Goal: Information Seeking & Learning: Learn about a topic

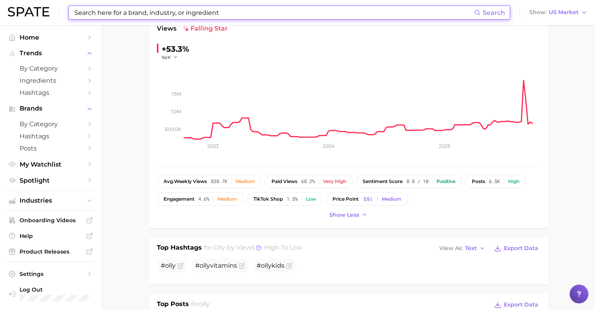
click at [196, 13] on input at bounding box center [274, 12] width 401 height 13
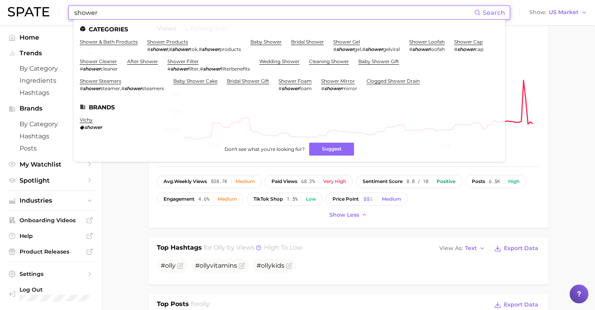
type input "shower"
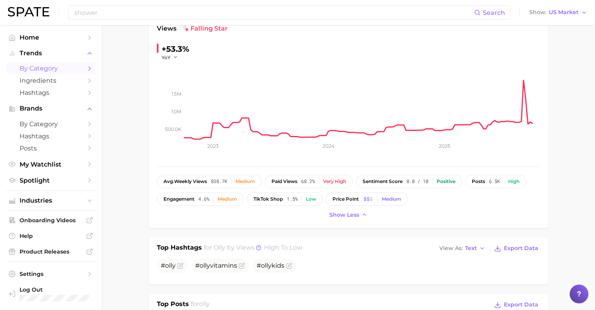
click at [50, 67] on span "by Category" at bounding box center [51, 68] width 63 height 7
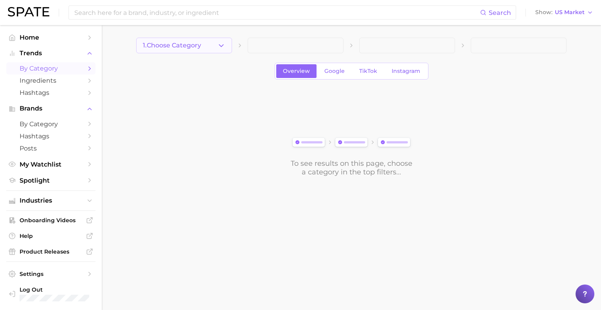
click at [191, 50] on button "1. Choose Category" at bounding box center [184, 46] width 96 height 16
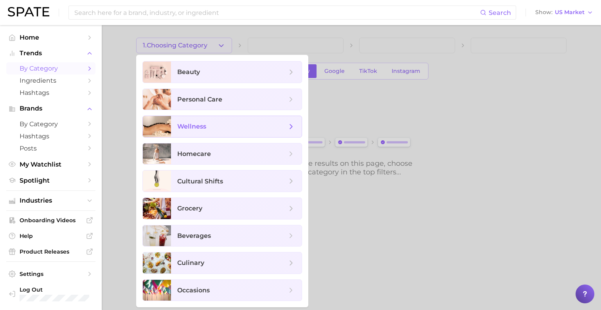
click at [227, 123] on span "wellness" at bounding box center [232, 126] width 110 height 9
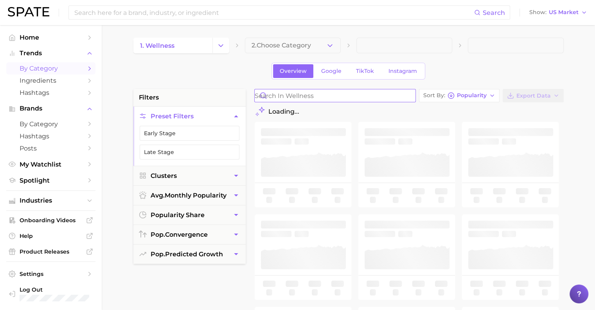
click at [277, 96] on input "Search in wellness" at bounding box center [335, 95] width 161 height 13
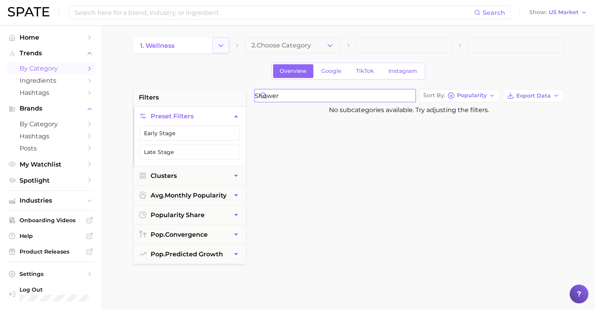
type input "shower"
click at [216, 52] on button "Change Category" at bounding box center [221, 46] width 17 height 16
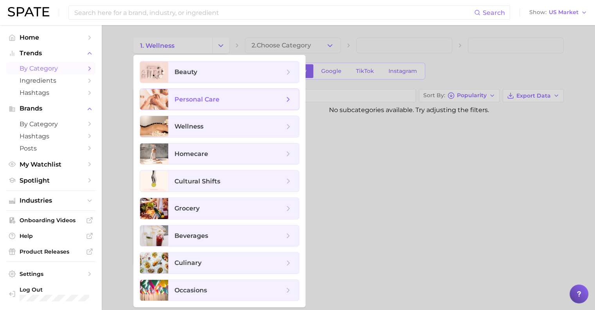
click at [212, 97] on span "personal care" at bounding box center [197, 99] width 45 height 7
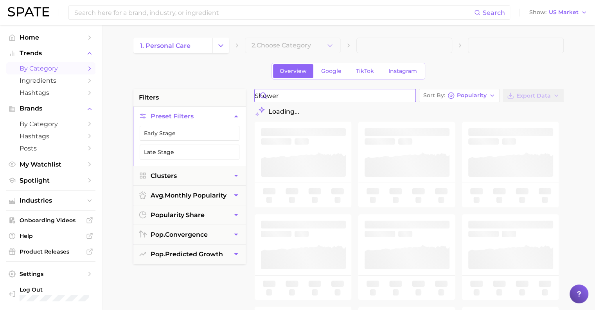
click at [310, 92] on input "shower" at bounding box center [335, 95] width 161 height 13
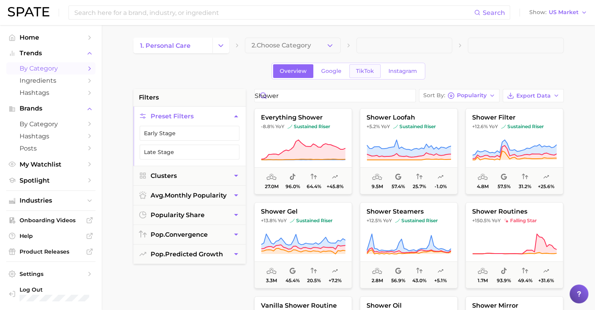
click at [361, 70] on span "TikTok" at bounding box center [365, 71] width 18 height 7
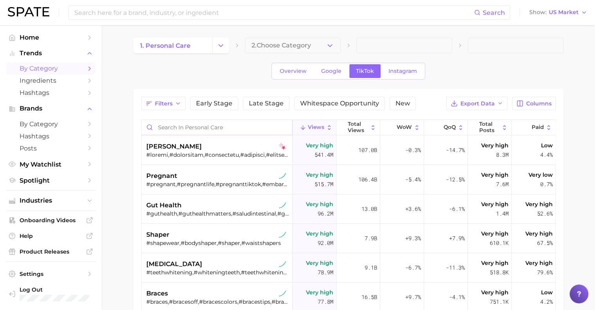
click at [179, 124] on input "Search in personal care" at bounding box center [217, 127] width 151 height 15
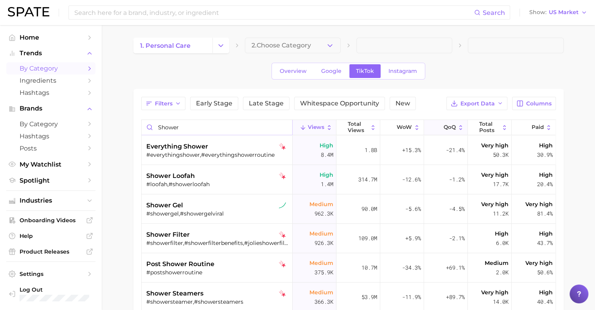
type input "shower"
click at [447, 127] on span "QoQ" at bounding box center [450, 127] width 12 height 6
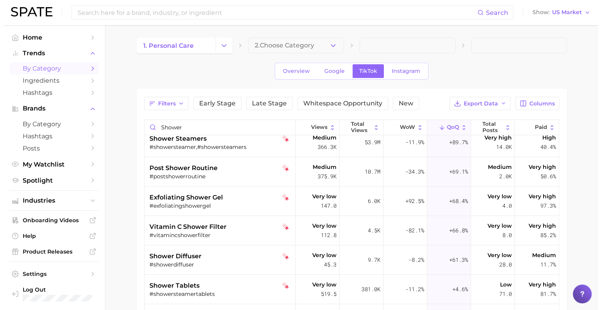
scroll to position [117, 0]
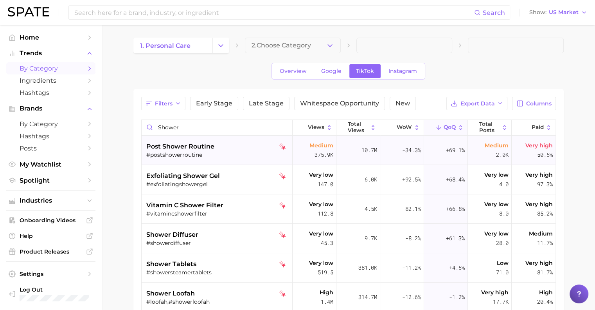
click at [205, 151] on div "#postshowerroutine" at bounding box center [217, 154] width 143 height 7
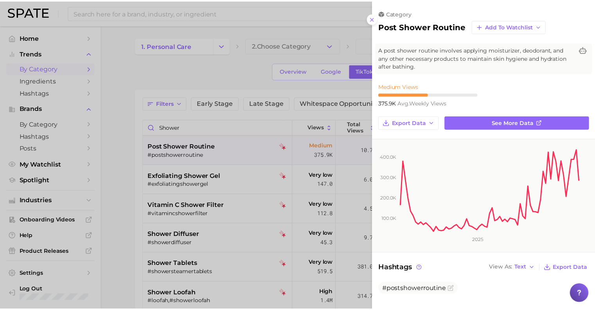
scroll to position [0, 0]
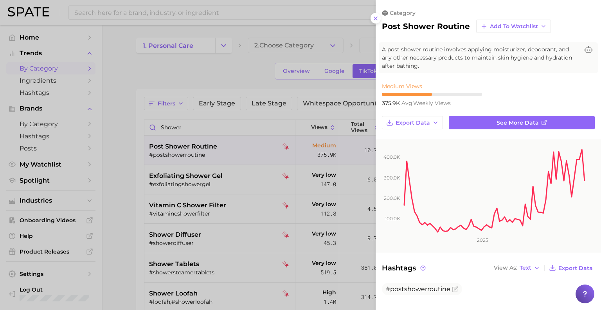
click at [131, 75] on div at bounding box center [300, 155] width 601 height 310
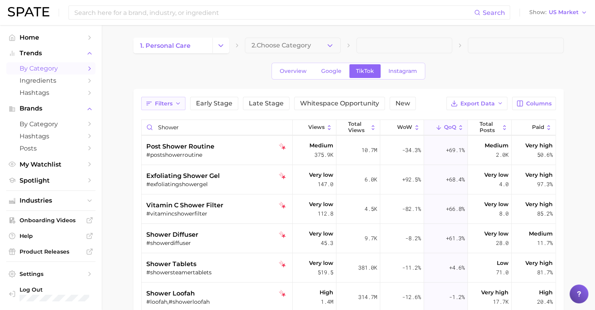
click at [179, 102] on icon "button" at bounding box center [178, 103] width 6 height 6
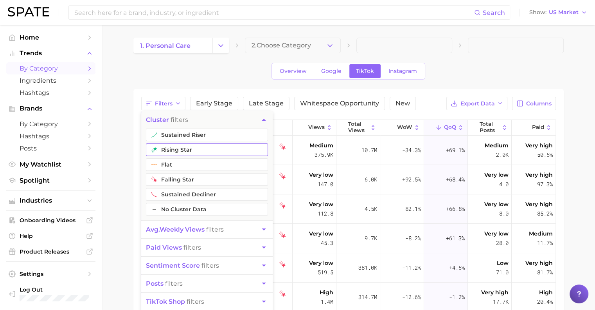
click at [182, 147] on button "rising star" at bounding box center [207, 149] width 122 height 13
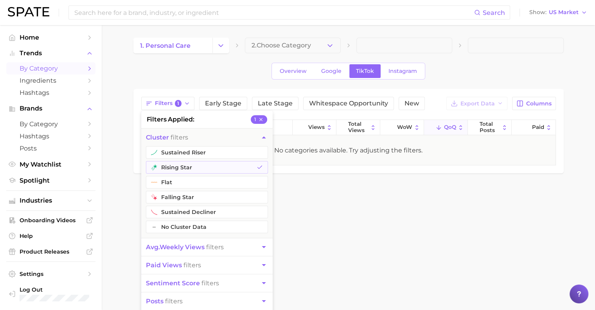
click at [191, 144] on button "cluster filters" at bounding box center [207, 137] width 132 height 18
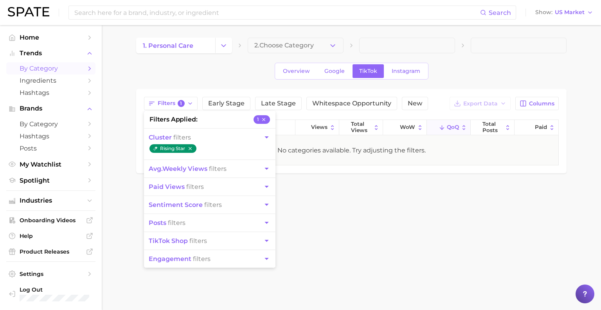
click at [188, 139] on span "cluster filters" at bounding box center [170, 136] width 42 height 7
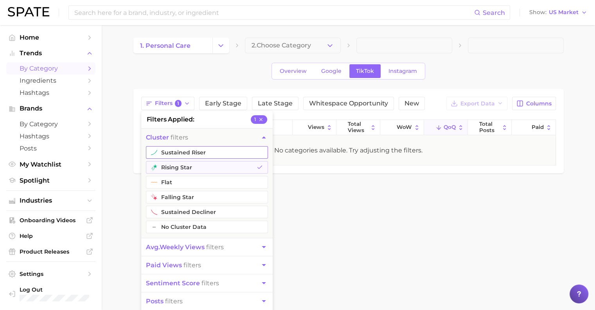
click at [197, 150] on button "sustained riser" at bounding box center [207, 152] width 122 height 13
click at [372, 217] on body "Search Show US Market Home Trends by Category Ingredients Hashtags Brands by Ca…" at bounding box center [297, 155] width 595 height 310
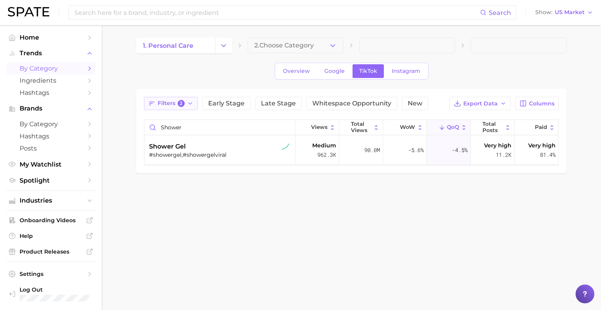
click at [183, 103] on span "2" at bounding box center [181, 103] width 7 height 7
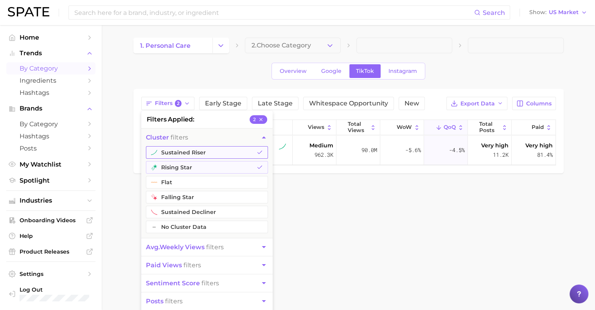
click at [177, 154] on button "sustained riser" at bounding box center [207, 152] width 122 height 13
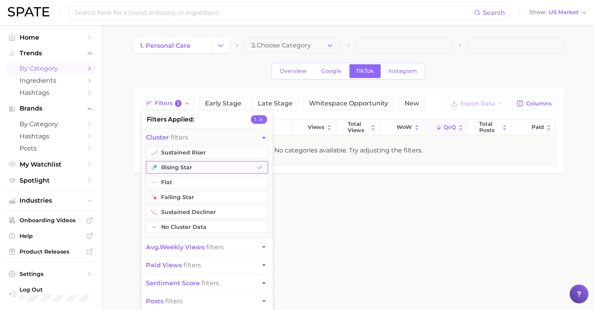
click at [183, 168] on button "rising star" at bounding box center [207, 167] width 122 height 13
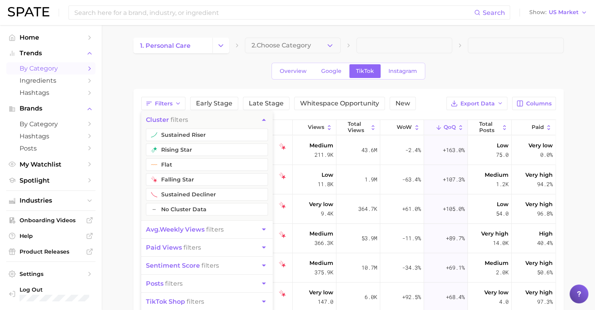
click at [213, 226] on span "avg. weekly views filters" at bounding box center [185, 228] width 78 height 7
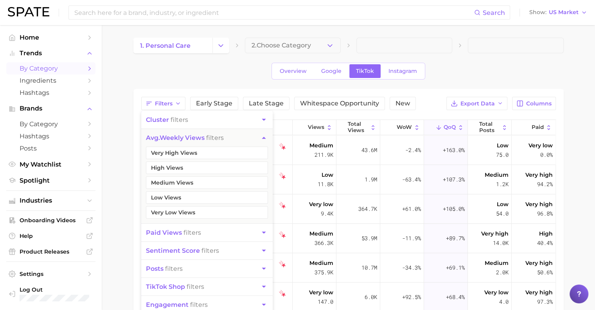
scroll to position [39, 0]
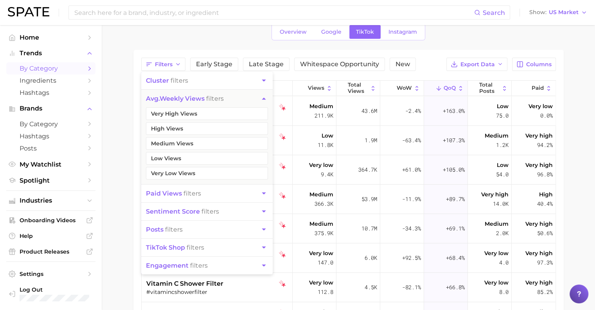
click at [189, 203] on button "sentiment score filters" at bounding box center [207, 211] width 132 height 18
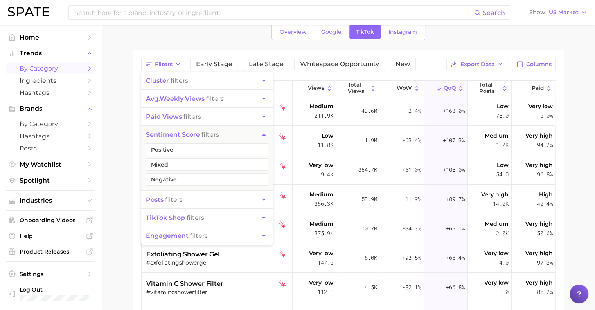
click at [194, 149] on button "Positive" at bounding box center [207, 149] width 122 height 13
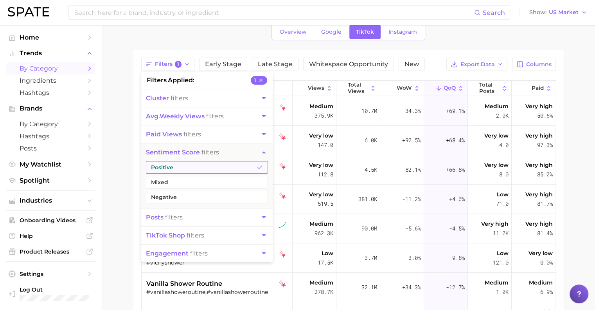
click at [184, 167] on button "Positive" at bounding box center [207, 167] width 122 height 13
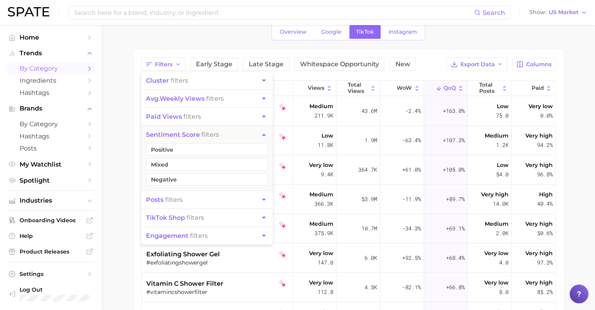
click at [172, 218] on span "TikTok shop" at bounding box center [165, 217] width 39 height 7
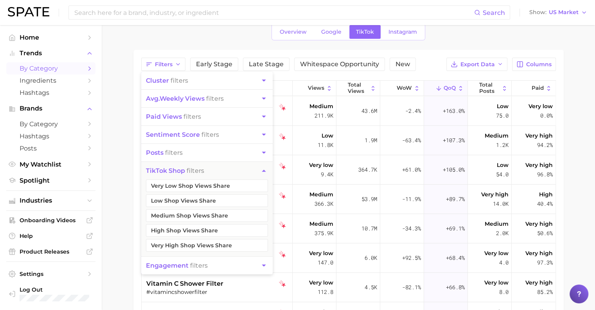
click at [198, 262] on span "engagement filters" at bounding box center [177, 265] width 62 height 7
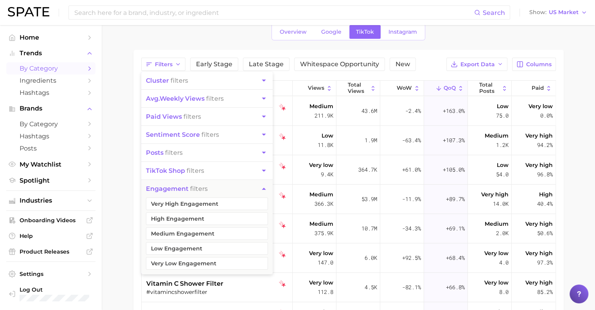
click at [199, 210] on ul "Very High Engagement High Engagement Medium Engagement Low Engagement Very Low …" at bounding box center [207, 235] width 132 height 77
click at [201, 212] on button "High Engagement" at bounding box center [207, 218] width 122 height 13
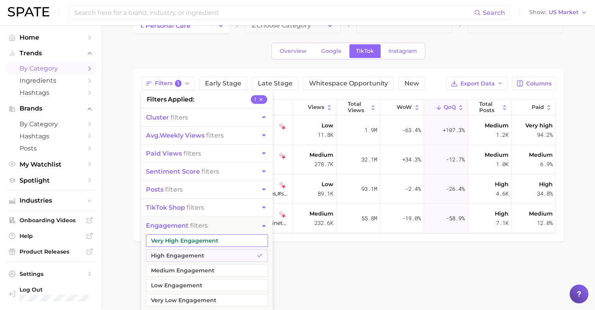
click at [192, 238] on button "Very High Engagement" at bounding box center [207, 240] width 122 height 13
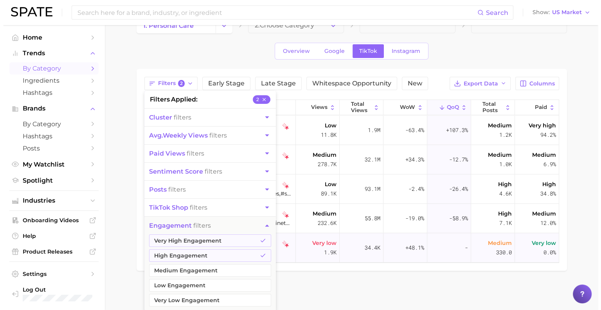
scroll to position [19, 0]
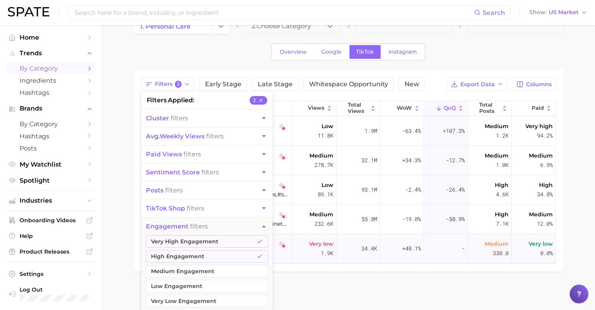
click at [377, 256] on div "34.4k" at bounding box center [359, 248] width 44 height 29
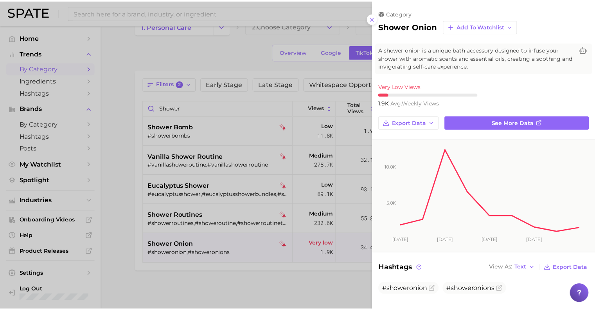
scroll to position [0, 0]
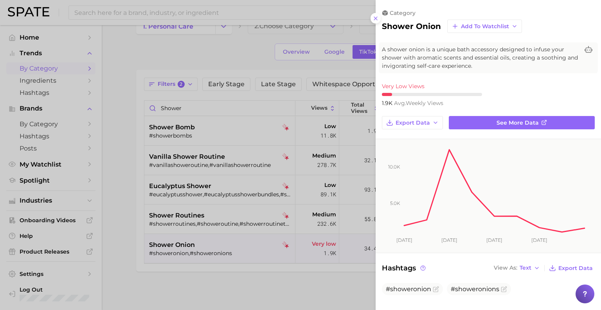
click at [252, 288] on div at bounding box center [300, 155] width 601 height 310
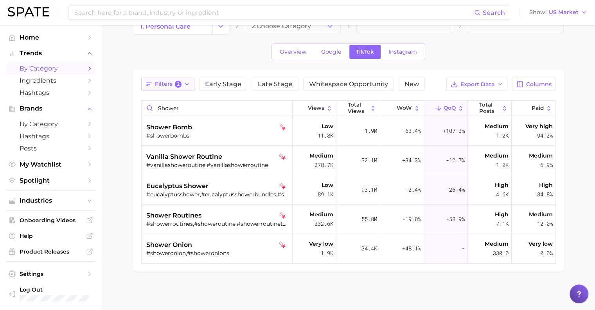
click at [179, 84] on span "2" at bounding box center [178, 84] width 7 height 7
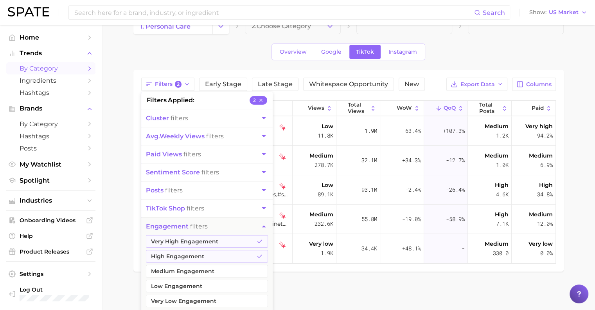
click at [261, 98] on icon "button" at bounding box center [260, 99] width 5 height 5
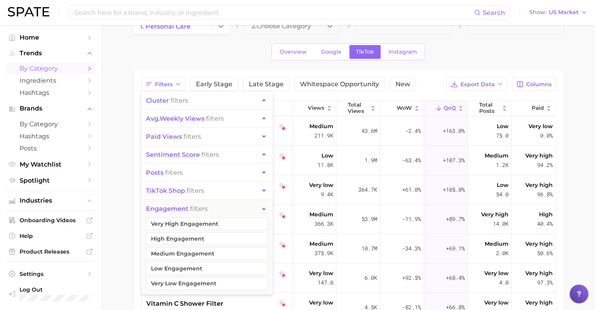
click at [132, 145] on main "1. personal care 2. Choose Category Overview Google TikTok Instagram Filters cl…" at bounding box center [349, 231] width 494 height 451
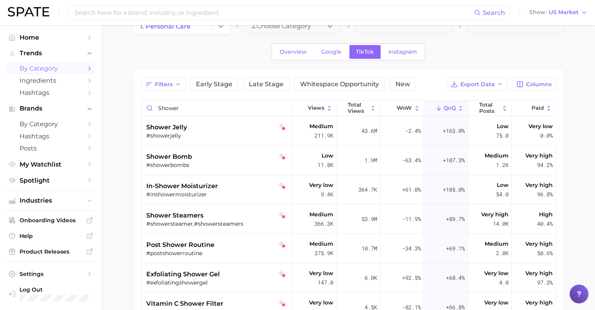
click at [451, 103] on button "QoQ" at bounding box center [446, 108] width 44 height 15
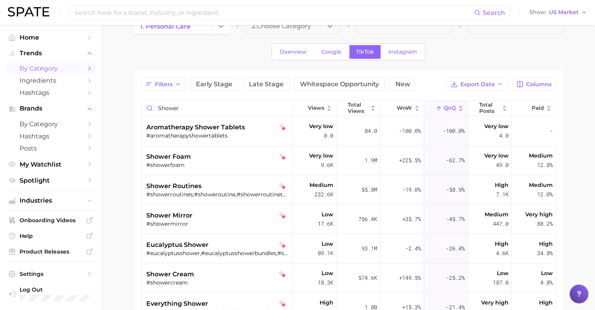
click at [451, 103] on button "QoQ" at bounding box center [446, 108] width 44 height 15
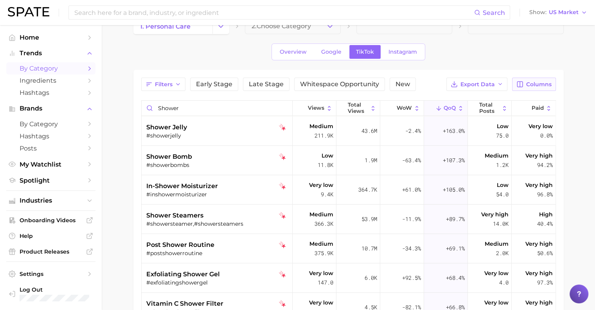
click at [532, 79] on button "Columns" at bounding box center [533, 84] width 43 height 13
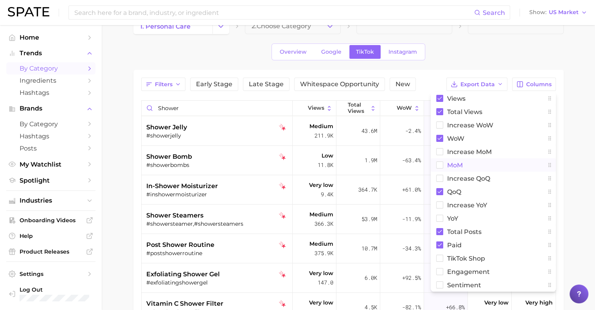
click at [466, 166] on button "MoM" at bounding box center [493, 164] width 125 height 13
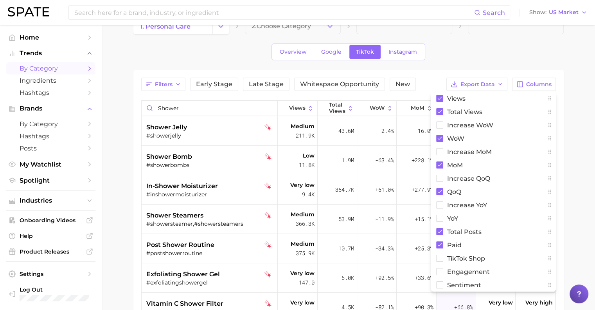
click at [135, 148] on div "Filters Early Stage Late Stage Whitespace Opportunity New Export Data Columns V…" at bounding box center [348, 244] width 431 height 348
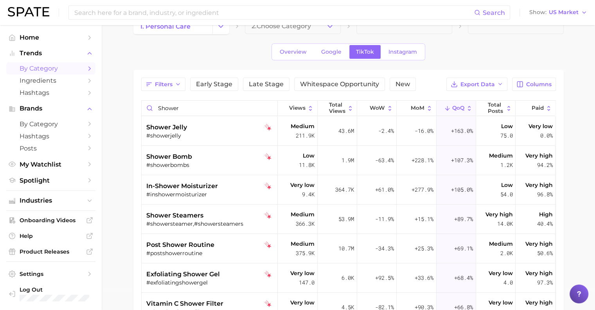
click at [427, 100] on div "shower Views Total Views WoW MoM QoQ Total Posts Paid shower jelly #showerjelly…" at bounding box center [348, 255] width 415 height 310
click at [426, 108] on icon at bounding box center [429, 108] width 7 height 7
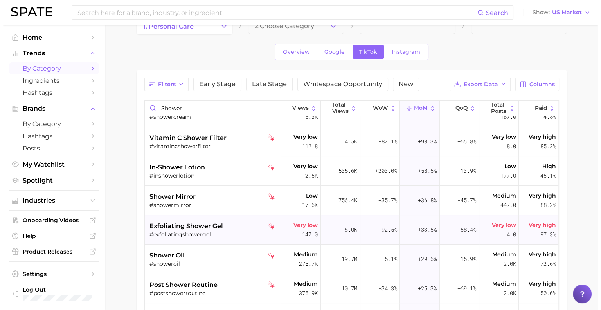
scroll to position [117, 0]
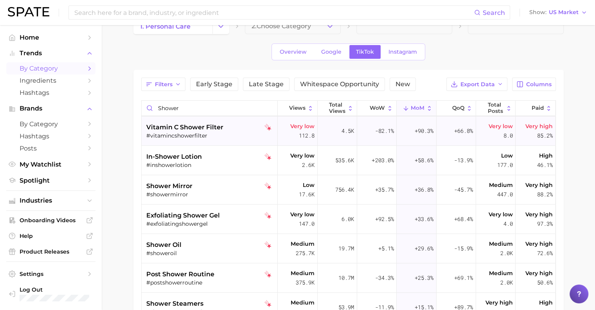
click at [191, 136] on div "#vitamincshowerfilter" at bounding box center [210, 135] width 129 height 7
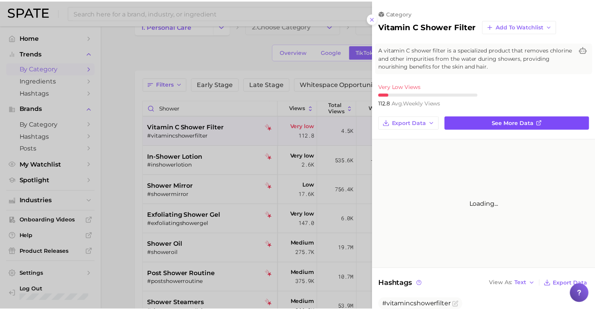
scroll to position [0, 0]
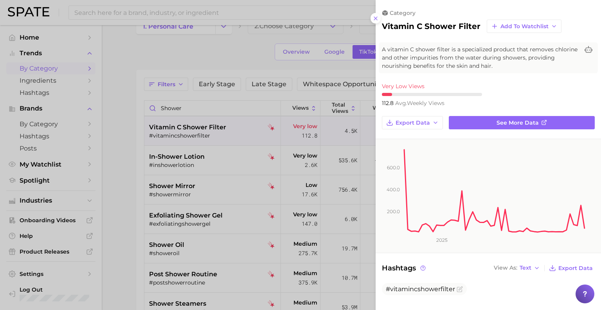
click at [103, 189] on div at bounding box center [300, 155] width 601 height 310
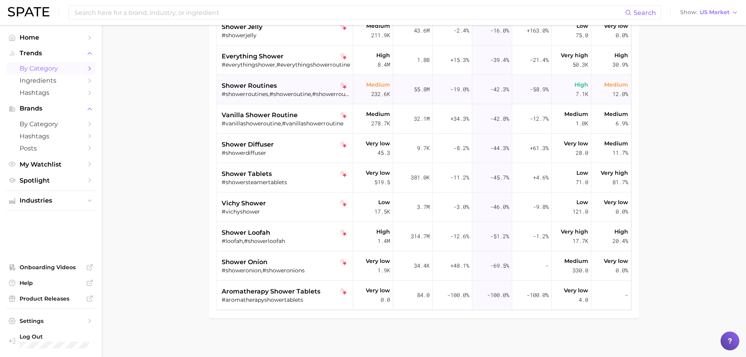
scroll to position [394, 0]
click at [207, 20] on div "Search Show US Market" at bounding box center [373, 12] width 730 height 25
drag, startPoint x: 207, startPoint y: 20, endPoint x: 204, endPoint y: 16, distance: 4.2
click at [204, 16] on div "Search Show US Market" at bounding box center [373, 12] width 730 height 25
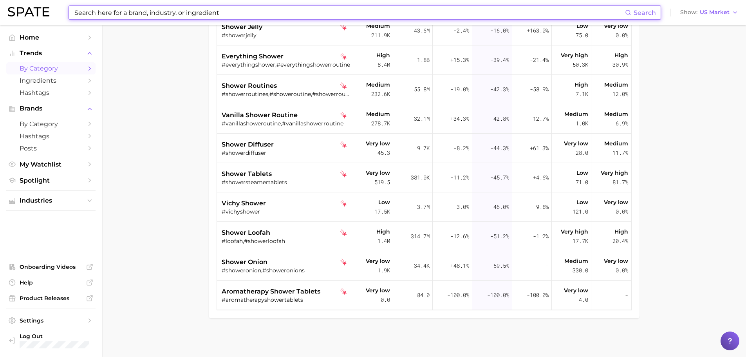
click at [172, 12] on input at bounding box center [349, 12] width 551 height 13
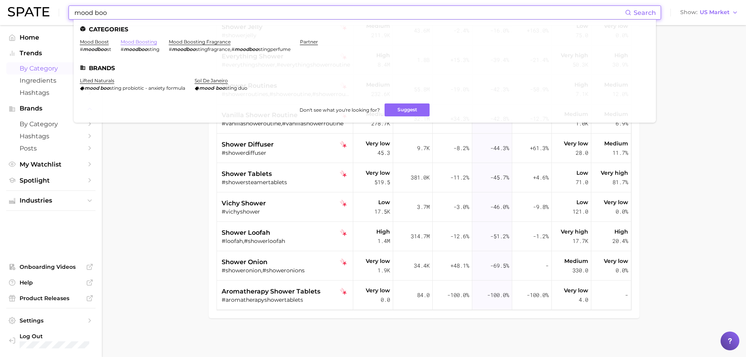
type input "mood boo"
click at [151, 39] on link "mood boosting" at bounding box center [139, 42] width 36 height 6
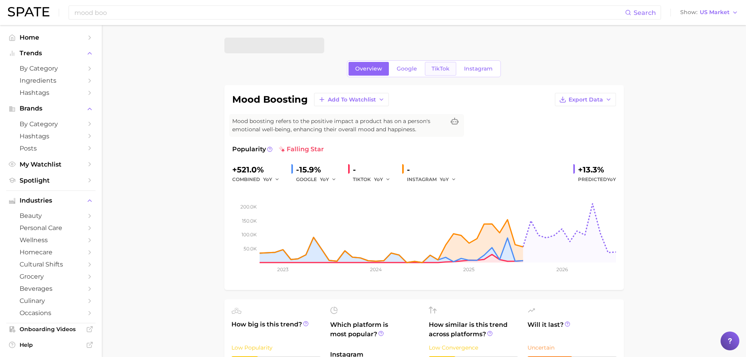
click at [437, 66] on span "TikTok" at bounding box center [440, 68] width 18 height 7
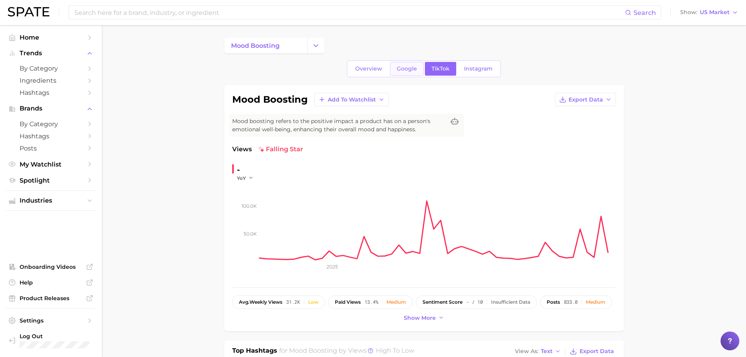
click at [404, 73] on link "Google" at bounding box center [407, 69] width 34 height 14
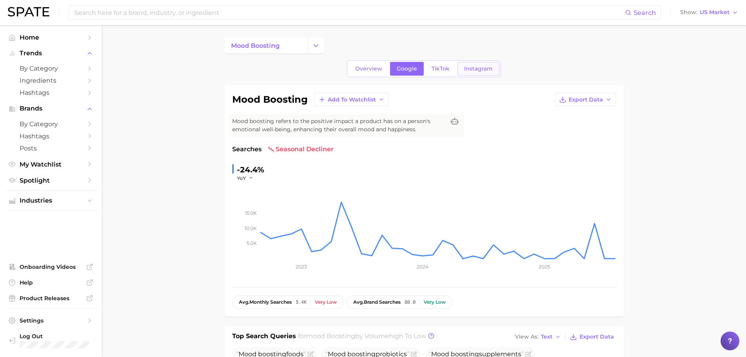
click at [471, 72] on span "Instagram" at bounding box center [478, 68] width 29 height 7
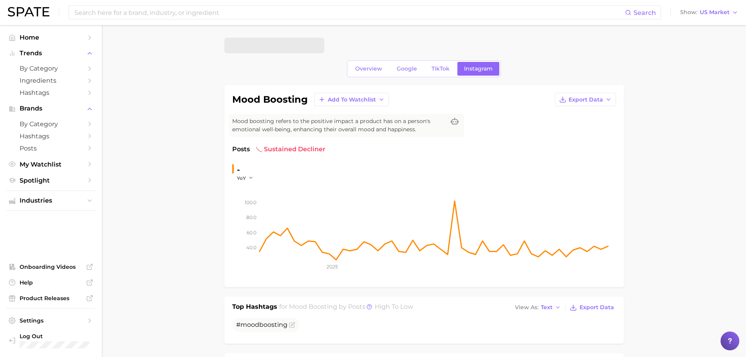
click at [471, 72] on span "Instagram" at bounding box center [478, 68] width 29 height 7
click at [426, 69] on link "TikTok" at bounding box center [440, 69] width 31 height 14
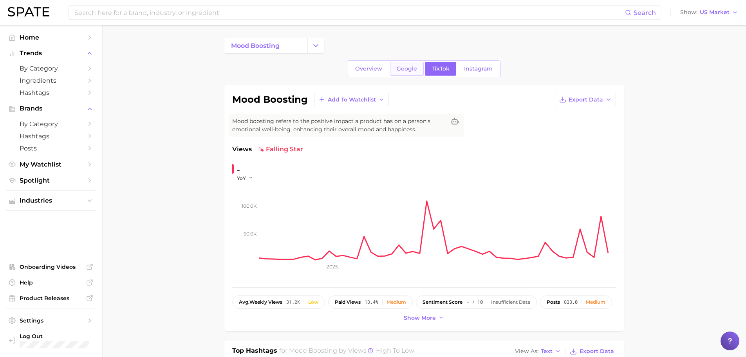
click at [403, 71] on span "Google" at bounding box center [407, 68] width 20 height 7
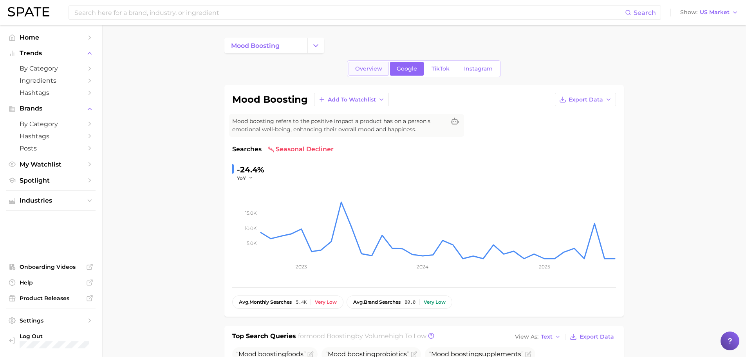
click at [364, 65] on link "Overview" at bounding box center [368, 69] width 40 height 14
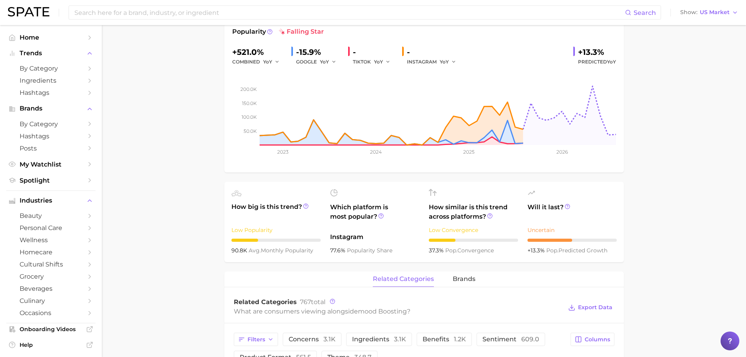
scroll to position [78, 0]
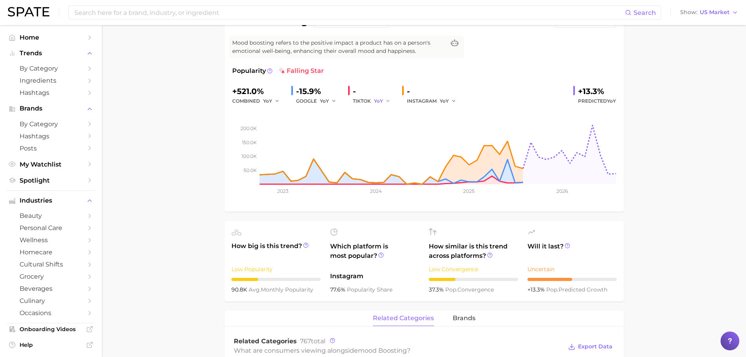
click at [382, 97] on span "YoY" at bounding box center [378, 100] width 9 height 7
click at [394, 138] on button "MoM" at bounding box center [417, 142] width 86 height 14
click at [446, 99] on span "YoY" at bounding box center [444, 100] width 9 height 7
click at [458, 137] on button "MoM" at bounding box center [483, 142] width 86 height 14
click at [314, 99] on div "GOOGLE YoY" at bounding box center [319, 100] width 46 height 9
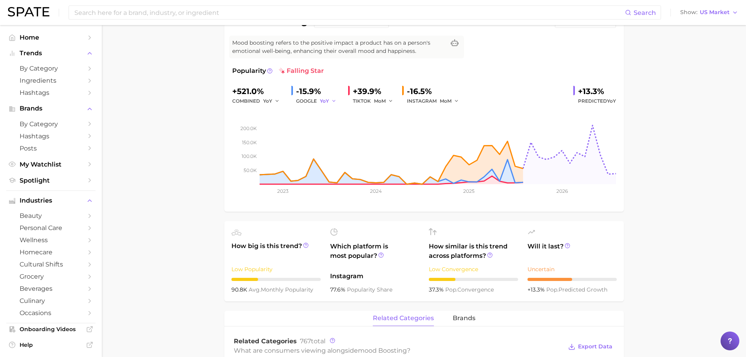
click at [334, 101] on icon "button" at bounding box center [333, 100] width 5 height 5
click at [347, 145] on button "MoM" at bounding box center [363, 142] width 86 height 14
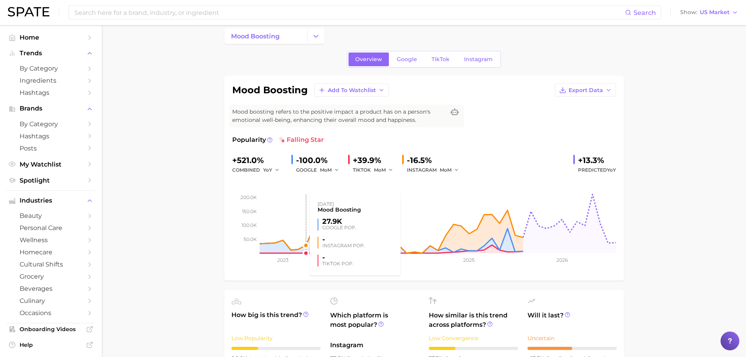
scroll to position [0, 0]
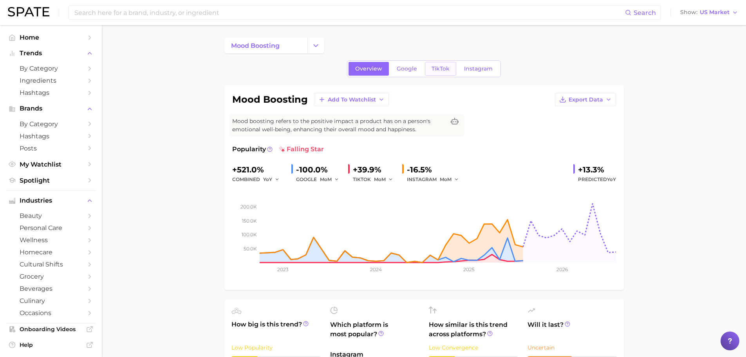
click at [435, 70] on span "TikTok" at bounding box center [440, 68] width 18 height 7
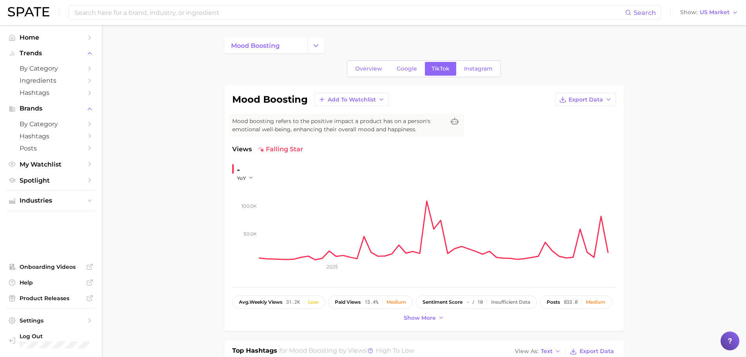
click at [242, 172] on div "-" at bounding box center [248, 169] width 22 height 13
click at [244, 176] on span "YoY" at bounding box center [241, 178] width 9 height 7
click at [269, 213] on button "MoM" at bounding box center [280, 217] width 86 height 14
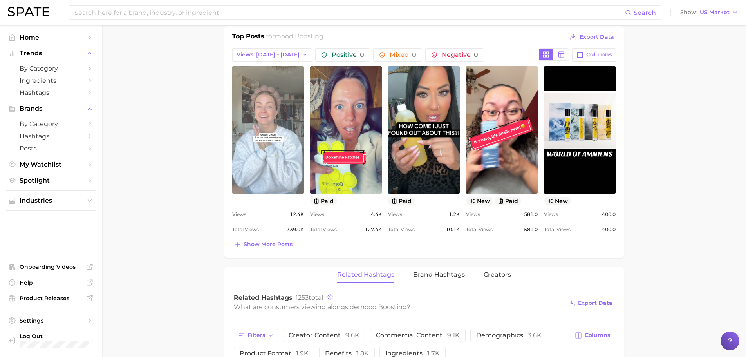
scroll to position [313, 0]
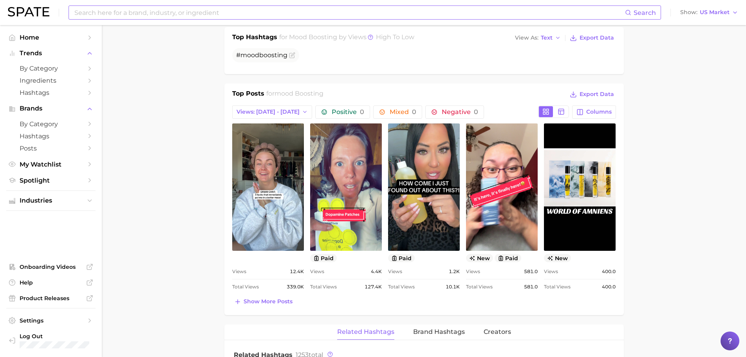
click at [248, 7] on input at bounding box center [349, 12] width 551 height 13
click at [121, 309] on main "mood boosting Overview Google TikTok Instagram mood boosting Add to Watchlist E…" at bounding box center [424, 271] width 644 height 1118
click at [278, 296] on button "Show more posts" at bounding box center [263, 301] width 62 height 11
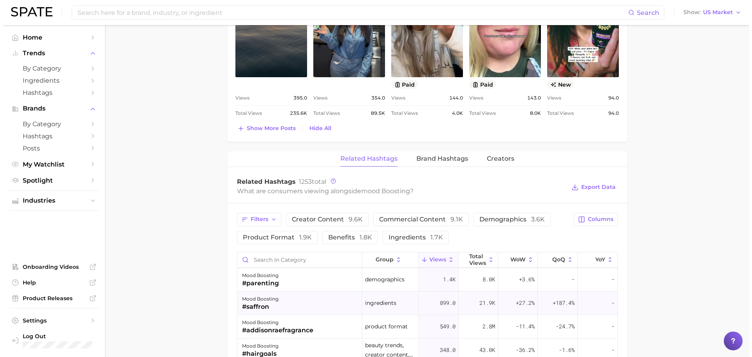
scroll to position [78, 0]
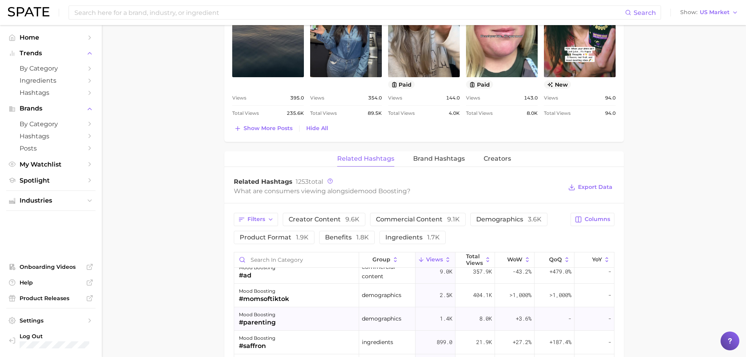
click at [267, 309] on div "mood boosting" at bounding box center [257, 314] width 37 height 9
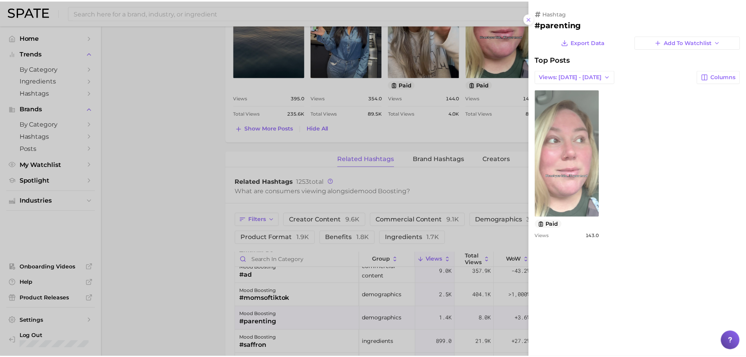
scroll to position [0, 0]
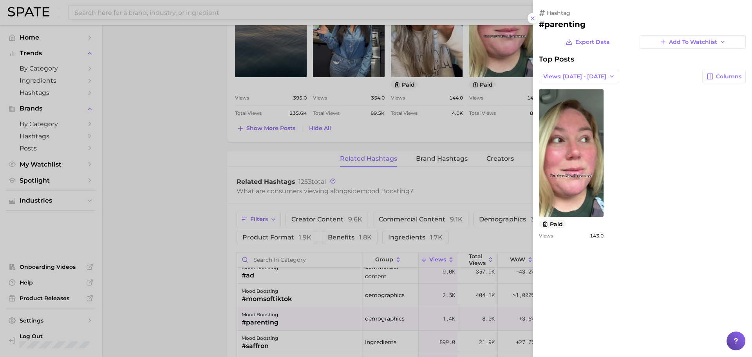
click at [216, 306] on div at bounding box center [376, 178] width 752 height 357
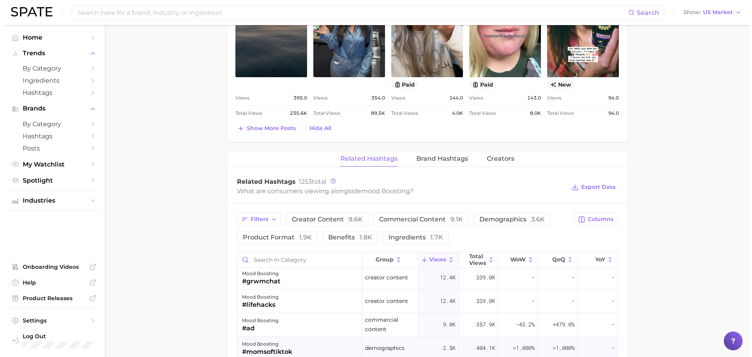
scroll to position [39, 0]
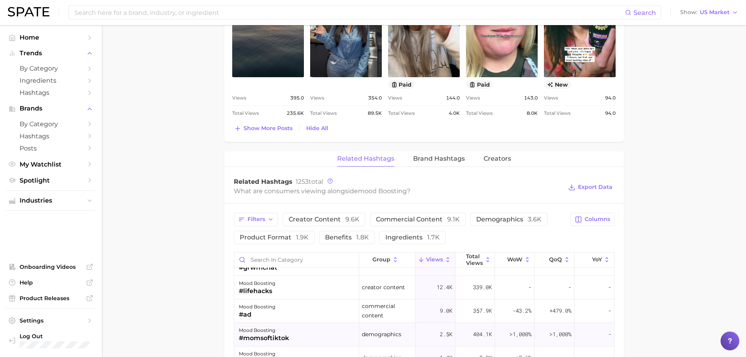
click at [266, 309] on div "mood boosting" at bounding box center [264, 329] width 50 height 9
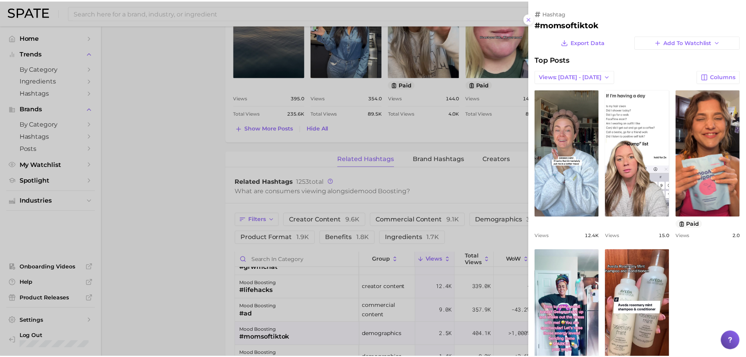
scroll to position [0, 0]
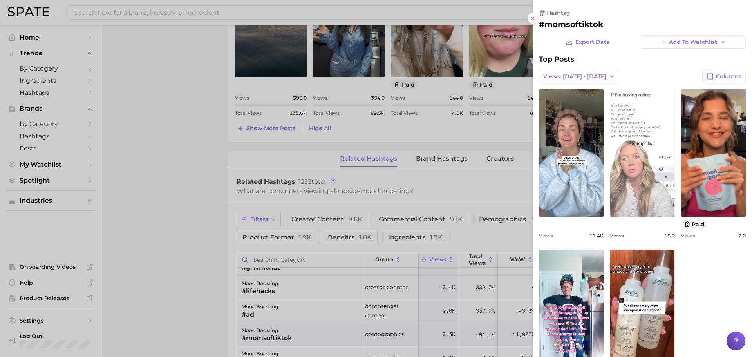
click at [595, 187] on link "view post on TikTok" at bounding box center [642, 152] width 65 height 127
click at [595, 177] on link "view post on TikTok" at bounding box center [642, 152] width 65 height 127
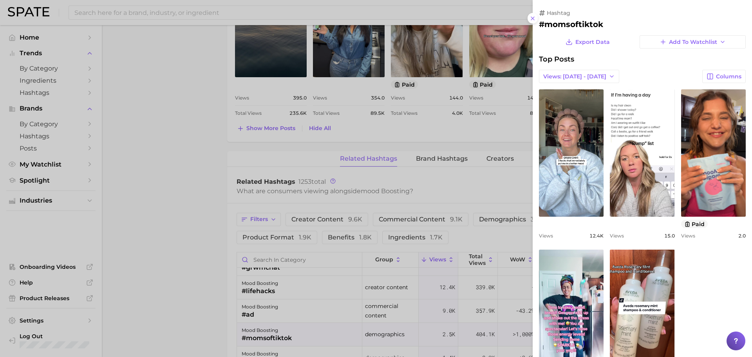
drag, startPoint x: 11, startPoint y: 301, endPoint x: 8, endPoint y: 305, distance: 4.7
click at [13, 302] on div at bounding box center [376, 178] width 752 height 357
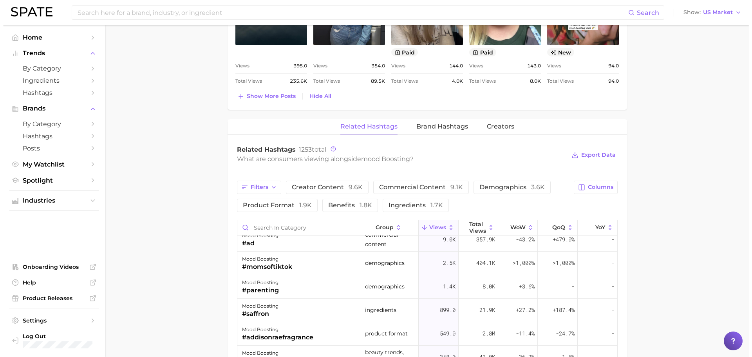
scroll to position [705, 0]
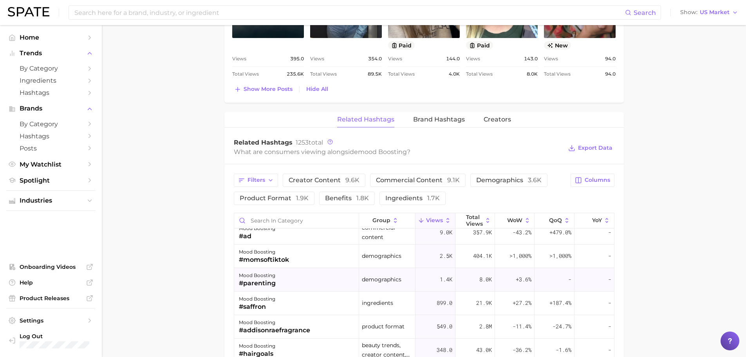
click at [256, 284] on div "#parenting" at bounding box center [257, 282] width 37 height 9
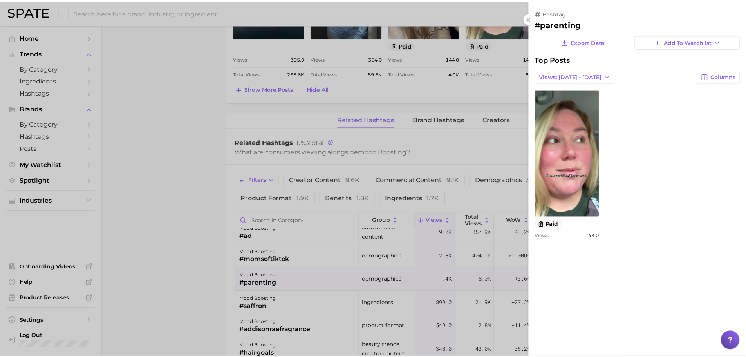
scroll to position [0, 0]
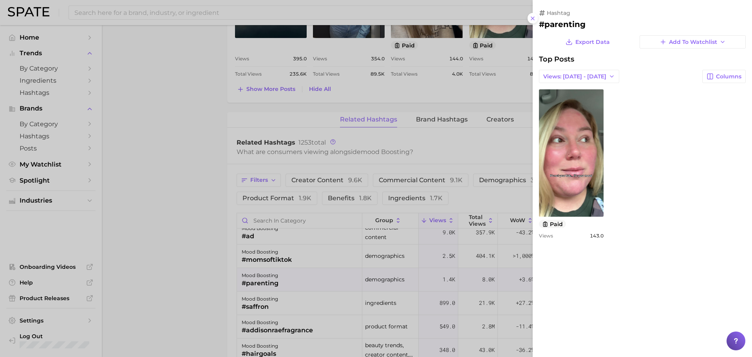
click at [99, 249] on div at bounding box center [376, 178] width 752 height 357
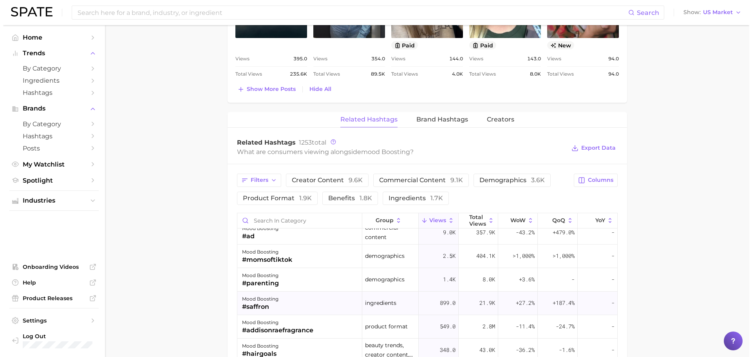
scroll to position [39, 0]
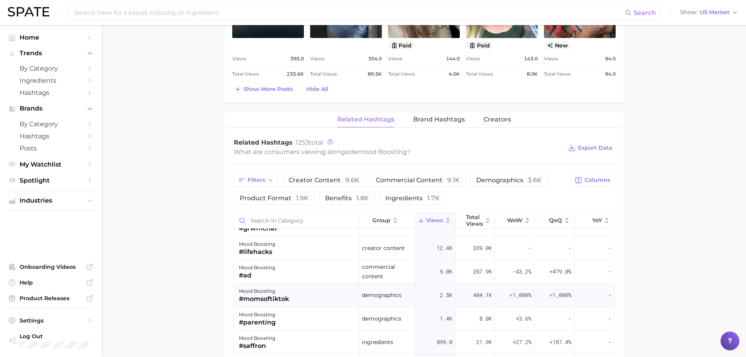
click at [259, 297] on div "#momsoftiktok" at bounding box center [264, 298] width 50 height 9
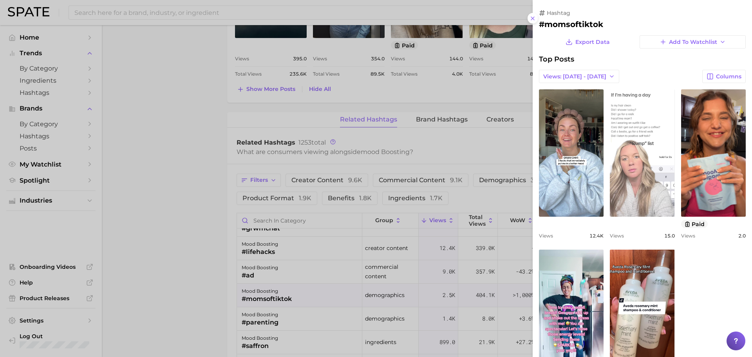
click at [595, 177] on link "view post on TikTok" at bounding box center [642, 152] width 65 height 127
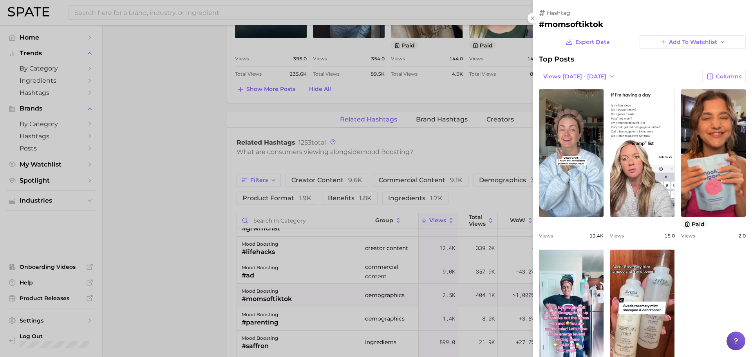
click at [118, 262] on div at bounding box center [376, 178] width 752 height 357
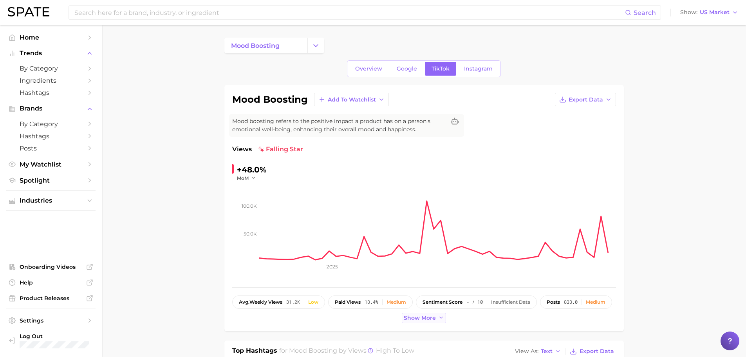
click at [435, 309] on span "Show more" at bounding box center [420, 317] width 32 height 7
click at [308, 21] on div "Search Show US Market" at bounding box center [373, 12] width 730 height 25
click at [300, 43] on link "mood boosting" at bounding box center [265, 46] width 83 height 16
click at [269, 1] on div "Search Show US Market" at bounding box center [373, 12] width 730 height 25
click at [471, 72] on span "Instagram" at bounding box center [478, 68] width 29 height 7
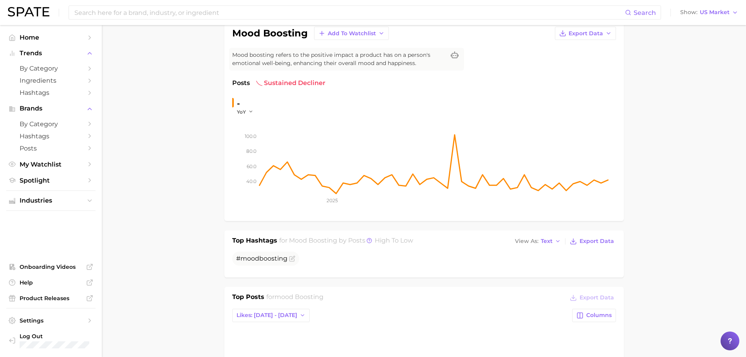
scroll to position [39, 0]
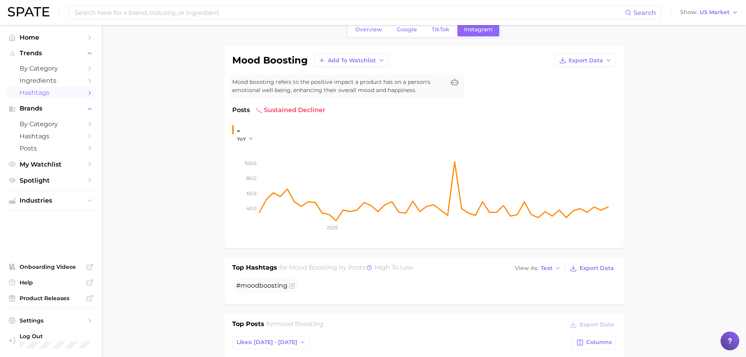
click at [71, 94] on span "Hashtags" at bounding box center [51, 92] width 63 height 7
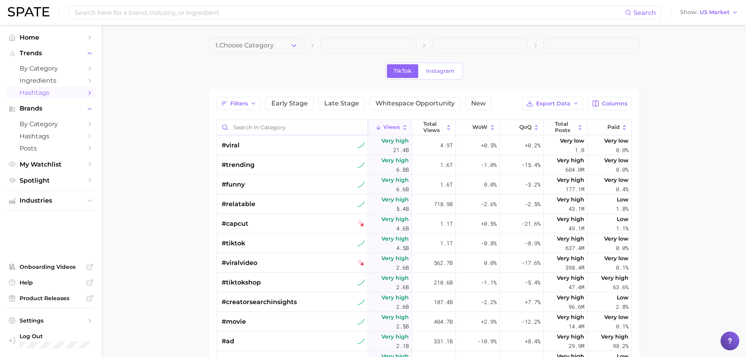
click at [310, 132] on input "Search in category" at bounding box center [292, 127] width 151 height 15
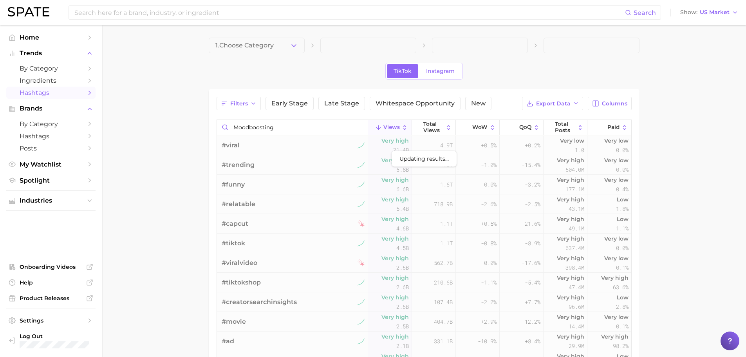
type input "moodboosting"
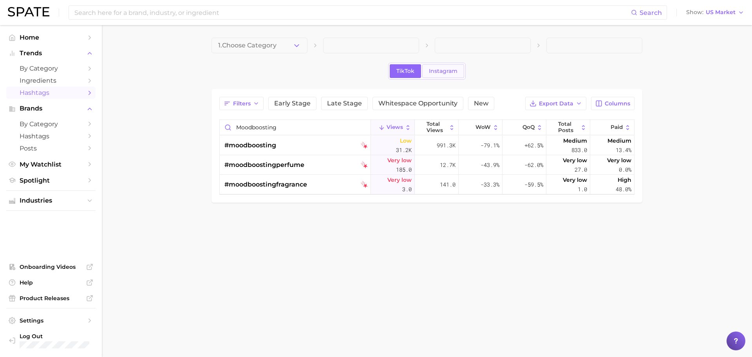
click at [446, 68] on span "Instagram" at bounding box center [443, 71] width 29 height 7
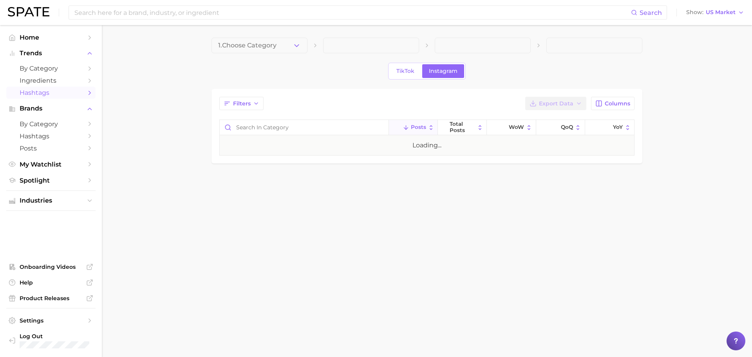
click at [319, 118] on div "Filters Export Data Columns Posts Total Posts WoW QoQ YoY Loading..." at bounding box center [426, 126] width 415 height 59
click at [318, 121] on input "Search in category" at bounding box center [304, 127] width 169 height 15
type input "n"
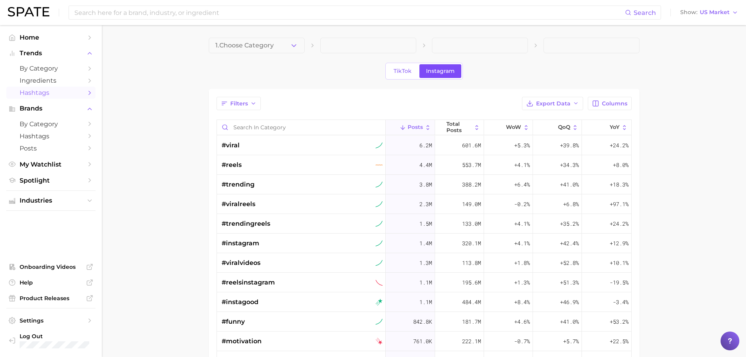
click at [426, 66] on link "Instagram" at bounding box center [440, 71] width 42 height 14
click at [417, 67] on link "TikTok" at bounding box center [402, 71] width 31 height 14
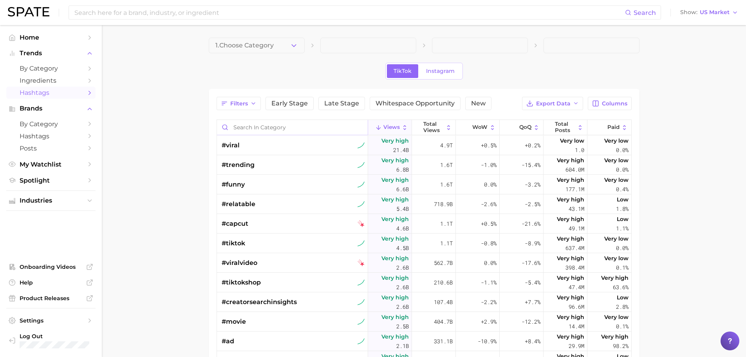
click at [313, 125] on input "Search in category" at bounding box center [292, 127] width 151 height 15
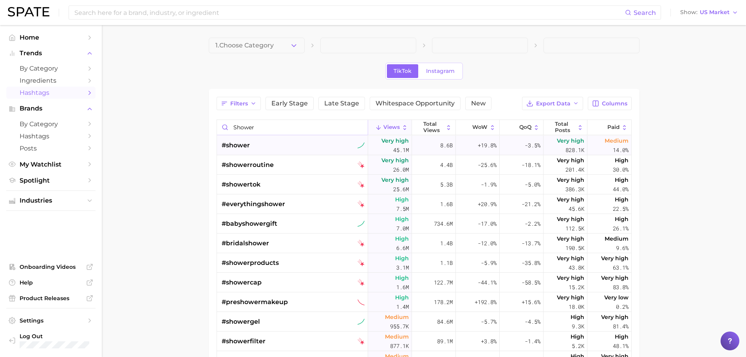
type input "shower"
click at [245, 148] on span "#shower" at bounding box center [236, 145] width 28 height 9
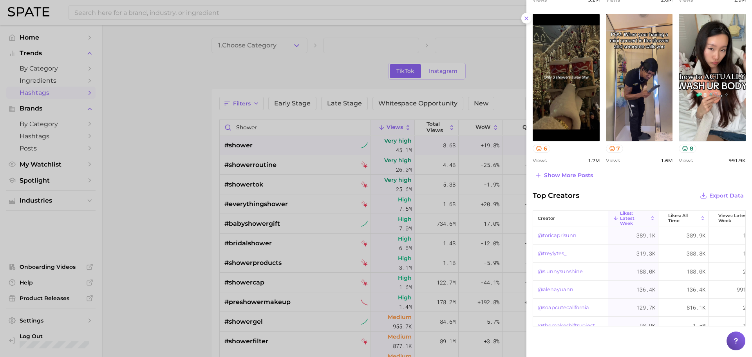
scroll to position [371, 0]
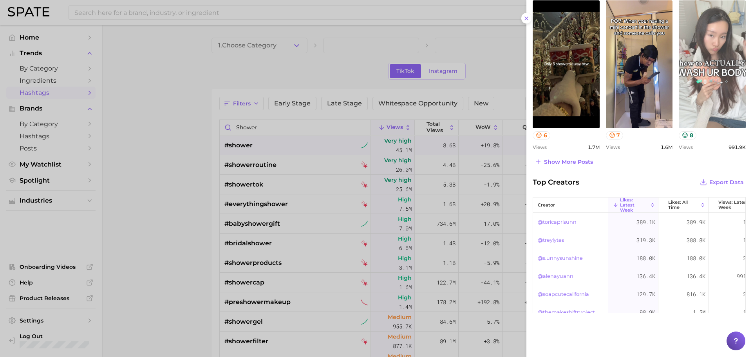
click at [595, 113] on link "view post on TikTok" at bounding box center [711, 63] width 67 height 127
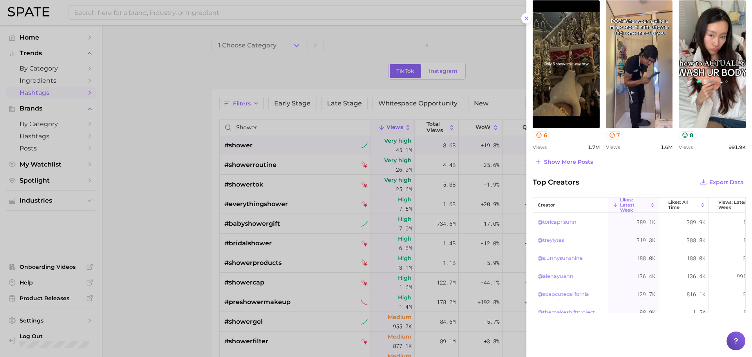
click at [189, 121] on div at bounding box center [376, 178] width 752 height 357
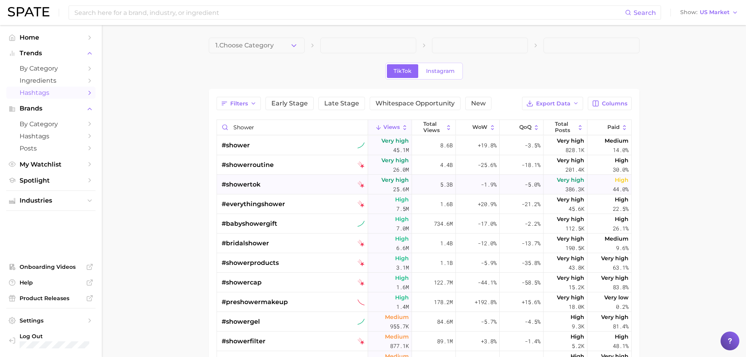
click at [255, 182] on span "#showertok" at bounding box center [241, 184] width 39 height 9
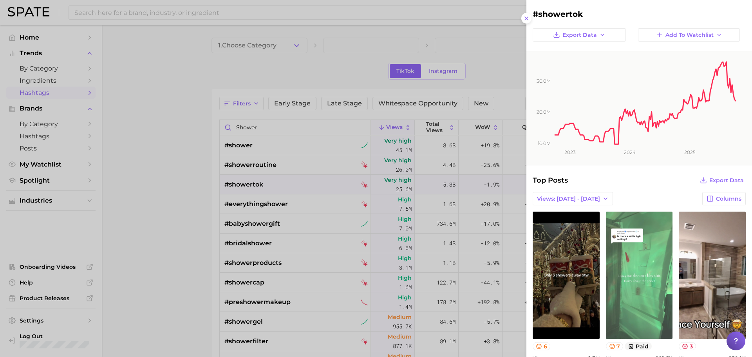
scroll to position [0, 0]
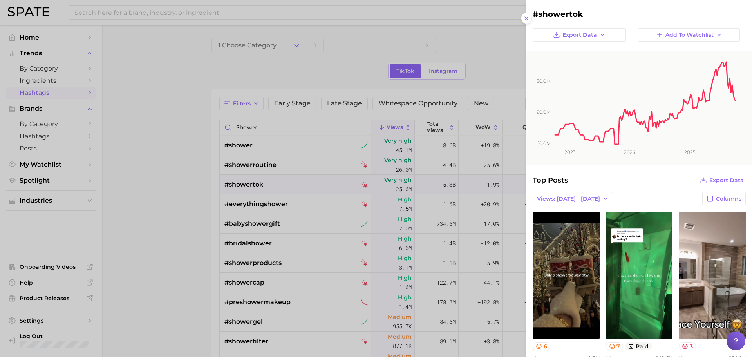
click at [271, 1] on div at bounding box center [376, 178] width 752 height 357
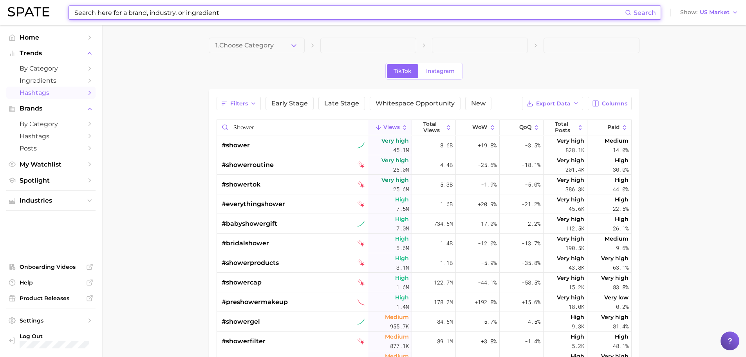
click at [263, 10] on input at bounding box center [349, 12] width 551 height 13
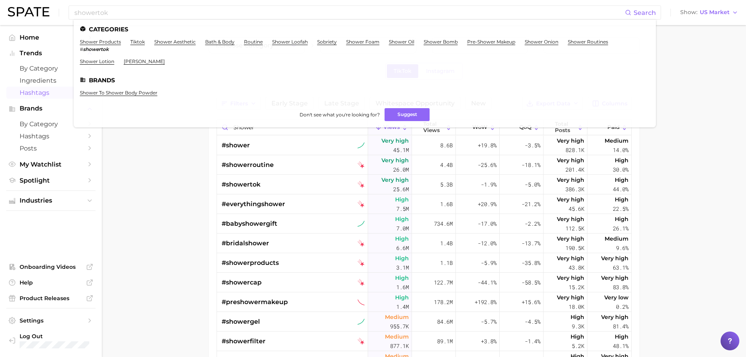
click at [133, 206] on main "1. Choose Category TikTok Instagram Filters Early Stage Late Stage Whitespace O…" at bounding box center [424, 274] width 644 height 498
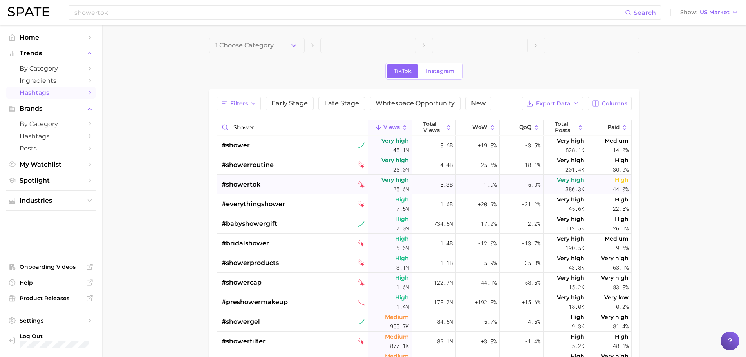
click at [240, 183] on span "#showertok" at bounding box center [241, 184] width 39 height 9
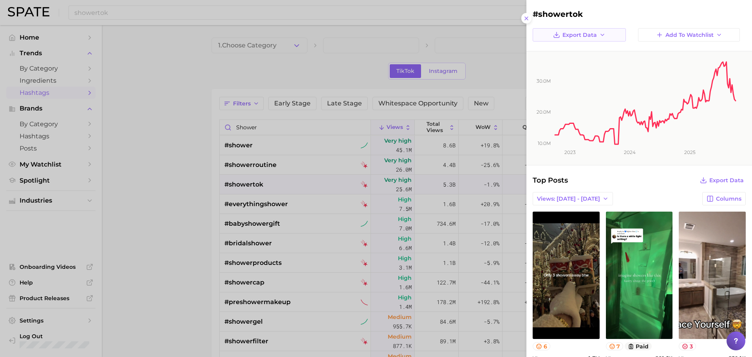
click at [595, 33] on button "Export Data" at bounding box center [578, 34] width 93 height 13
click at [595, 52] on button "Time Series CSV" at bounding box center [582, 49] width 86 height 14
click at [583, 36] on span "Export Data" at bounding box center [579, 35] width 34 height 7
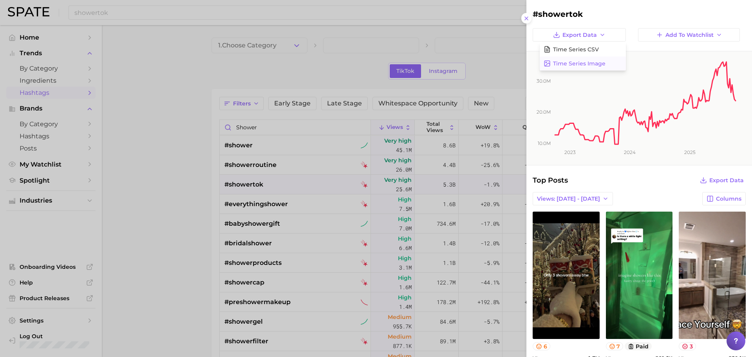
click at [595, 62] on span "Time Series Image" at bounding box center [579, 63] width 52 height 7
click at [565, 29] on button "Export Data" at bounding box center [578, 34] width 93 height 13
click at [570, 64] on span "Time Series Image" at bounding box center [579, 63] width 52 height 7
click at [565, 195] on button "Views: [DATE] - [DATE]" at bounding box center [572, 198] width 80 height 13
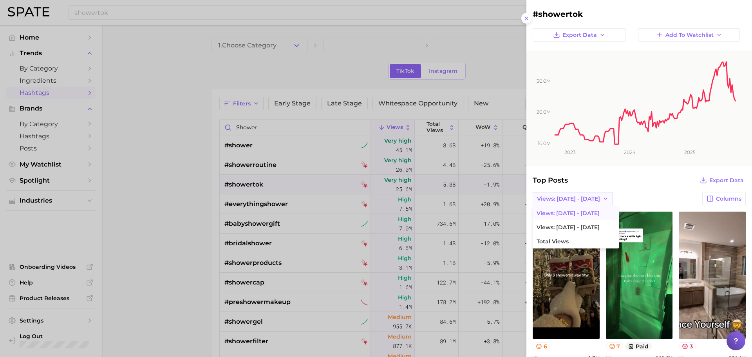
click at [565, 195] on button "Views: [DATE] - [DATE]" at bounding box center [572, 198] width 80 height 13
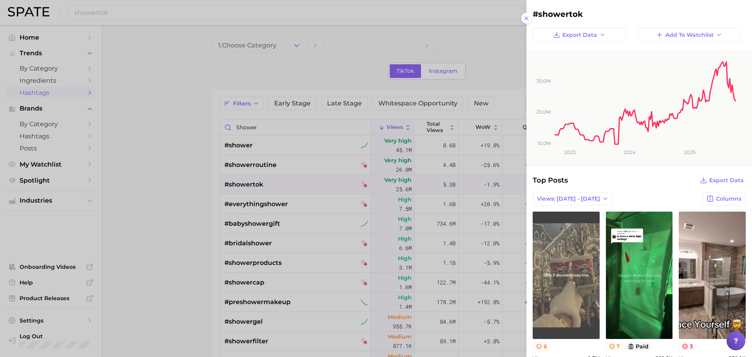
click at [574, 309] on link "view post on TikTok" at bounding box center [565, 274] width 67 height 127
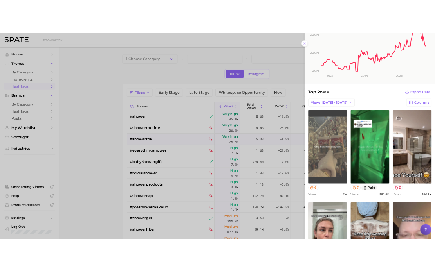
scroll to position [78, 0]
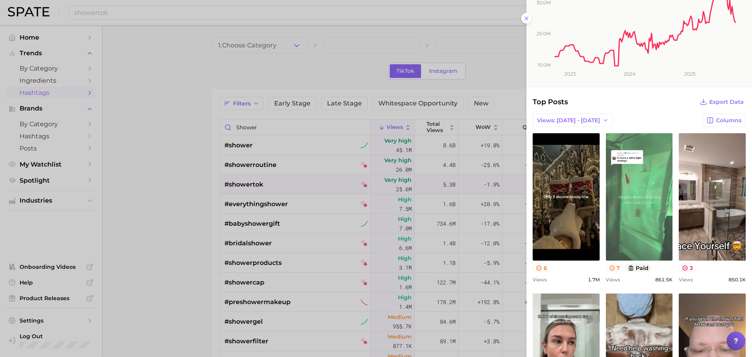
click at [595, 208] on link "view post on TikTok" at bounding box center [639, 196] width 67 height 127
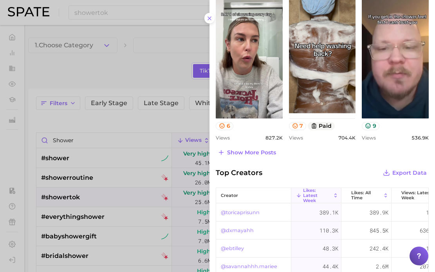
scroll to position [391, 0]
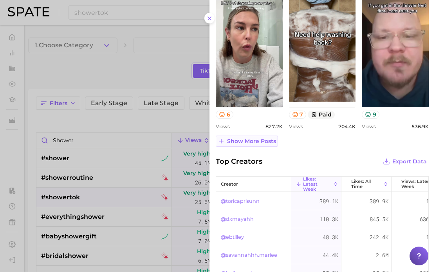
click at [263, 141] on span "Show more posts" at bounding box center [251, 141] width 49 height 7
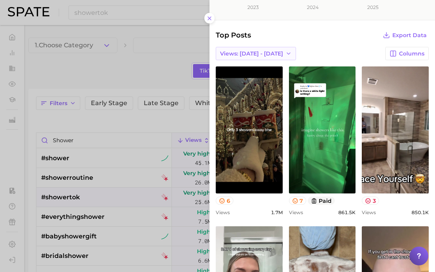
scroll to position [78, 0]
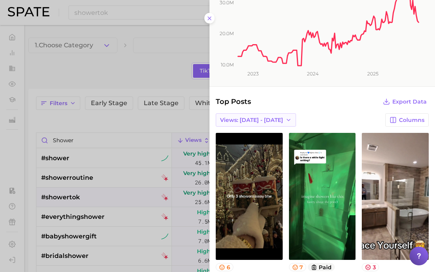
click at [253, 114] on button "Views: [DATE] - [DATE]" at bounding box center [256, 120] width 80 height 13
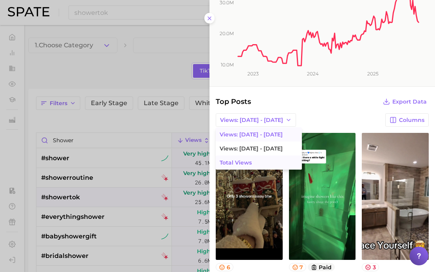
click at [268, 162] on button "Total Views" at bounding box center [259, 163] width 86 height 14
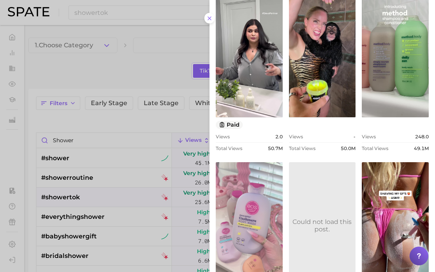
scroll to position [391, 0]
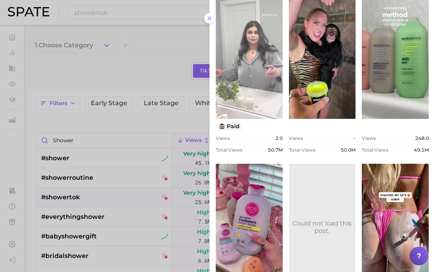
click at [267, 106] on link "view post on TikTok" at bounding box center [249, 55] width 67 height 127
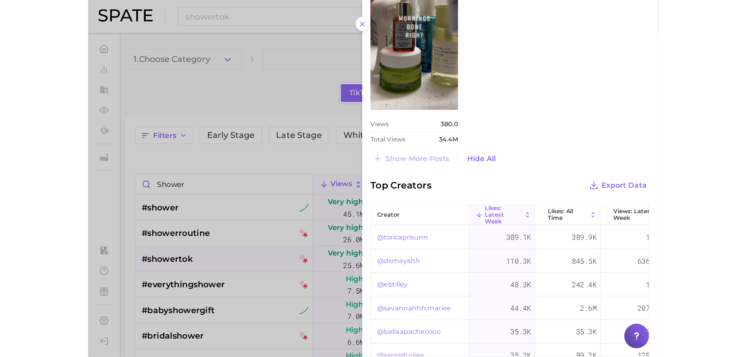
scroll to position [814, 0]
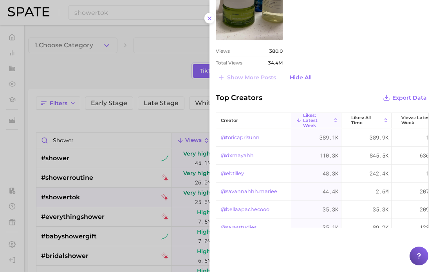
click at [86, 159] on div at bounding box center [217, 136] width 435 height 272
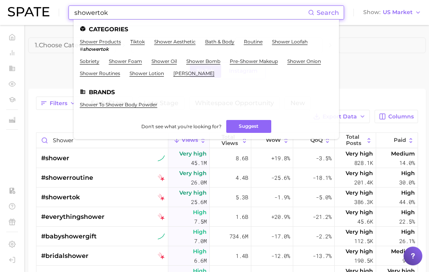
click at [114, 7] on input "showertok" at bounding box center [191, 12] width 234 height 13
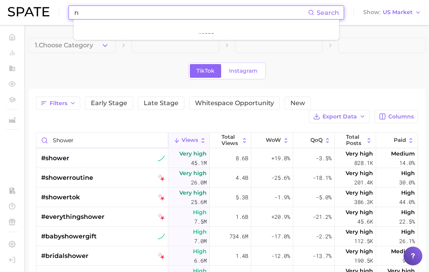
type input "n"
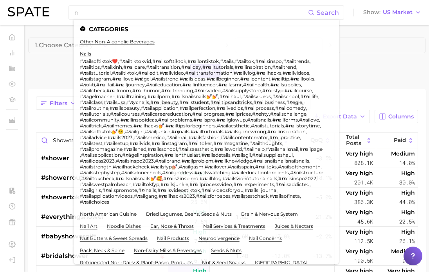
click at [126, 138] on div "# n ailsoftiktok❤️ , # n ailtiktokvid , # n ailsofttiktok , # n ailontiktok , #…" at bounding box center [202, 131] width 244 height 147
click at [73, 141] on input "shower" at bounding box center [102, 140] width 132 height 15
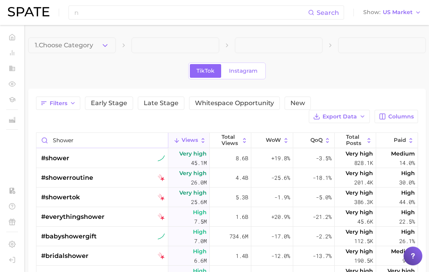
click at [72, 139] on input "shower" at bounding box center [102, 140] width 132 height 15
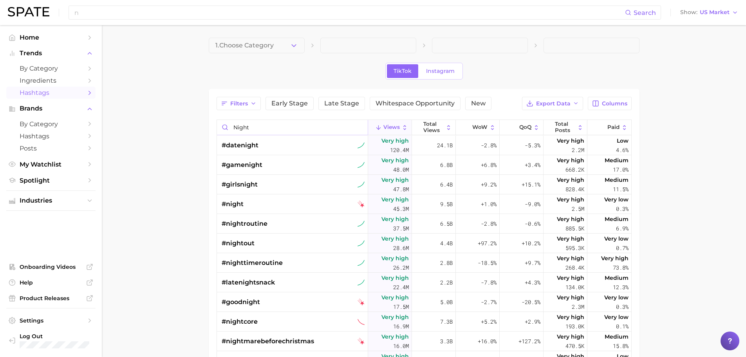
click at [269, 124] on input "night" at bounding box center [292, 127] width 151 height 15
type input "winter shower"
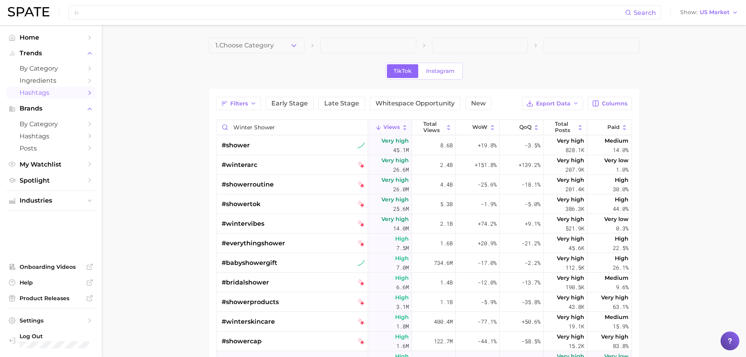
scroll to position [39, 0]
